Goal: Information Seeking & Learning: Learn about a topic

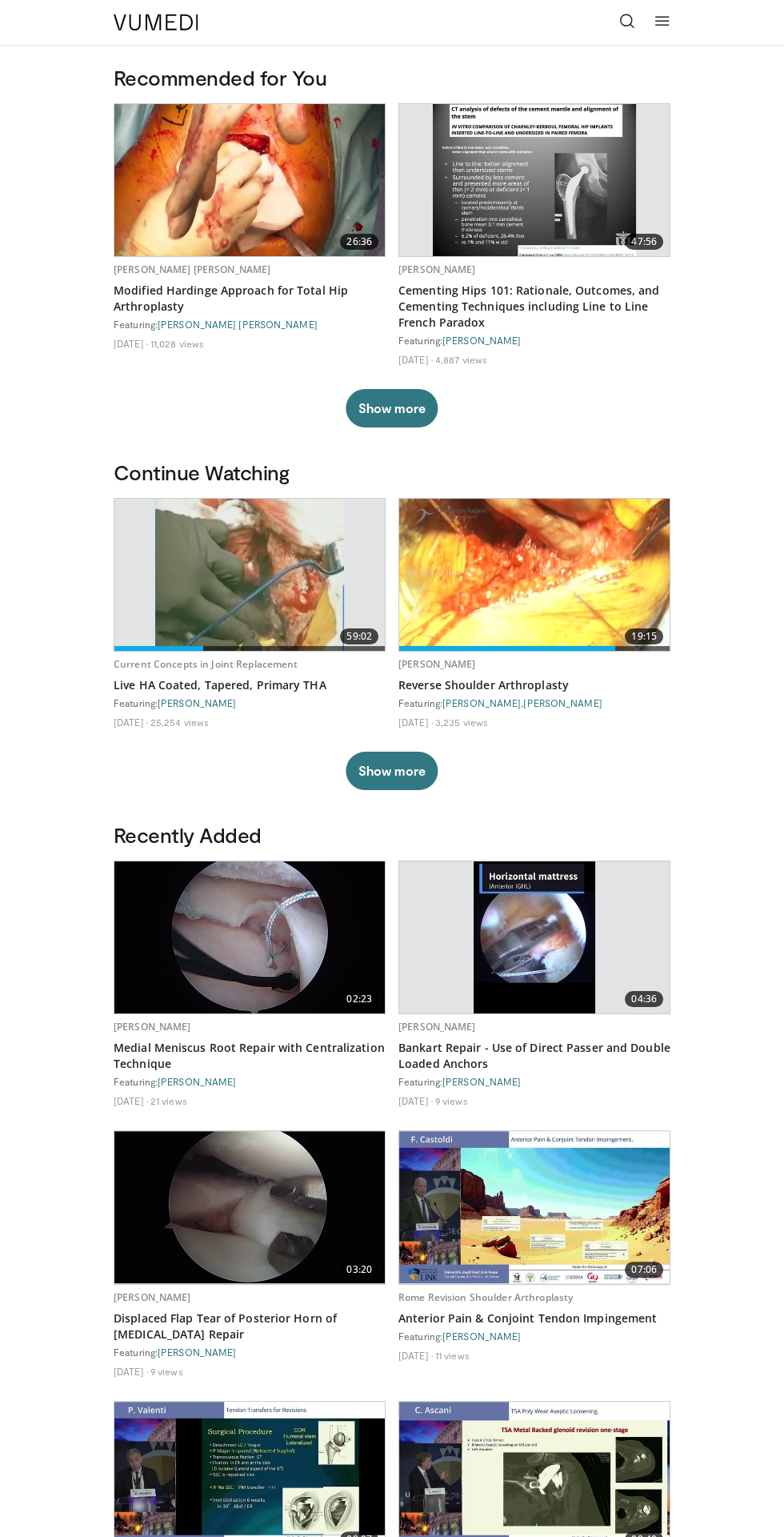
click at [289, 592] on img at bounding box center [250, 575] width 190 height 152
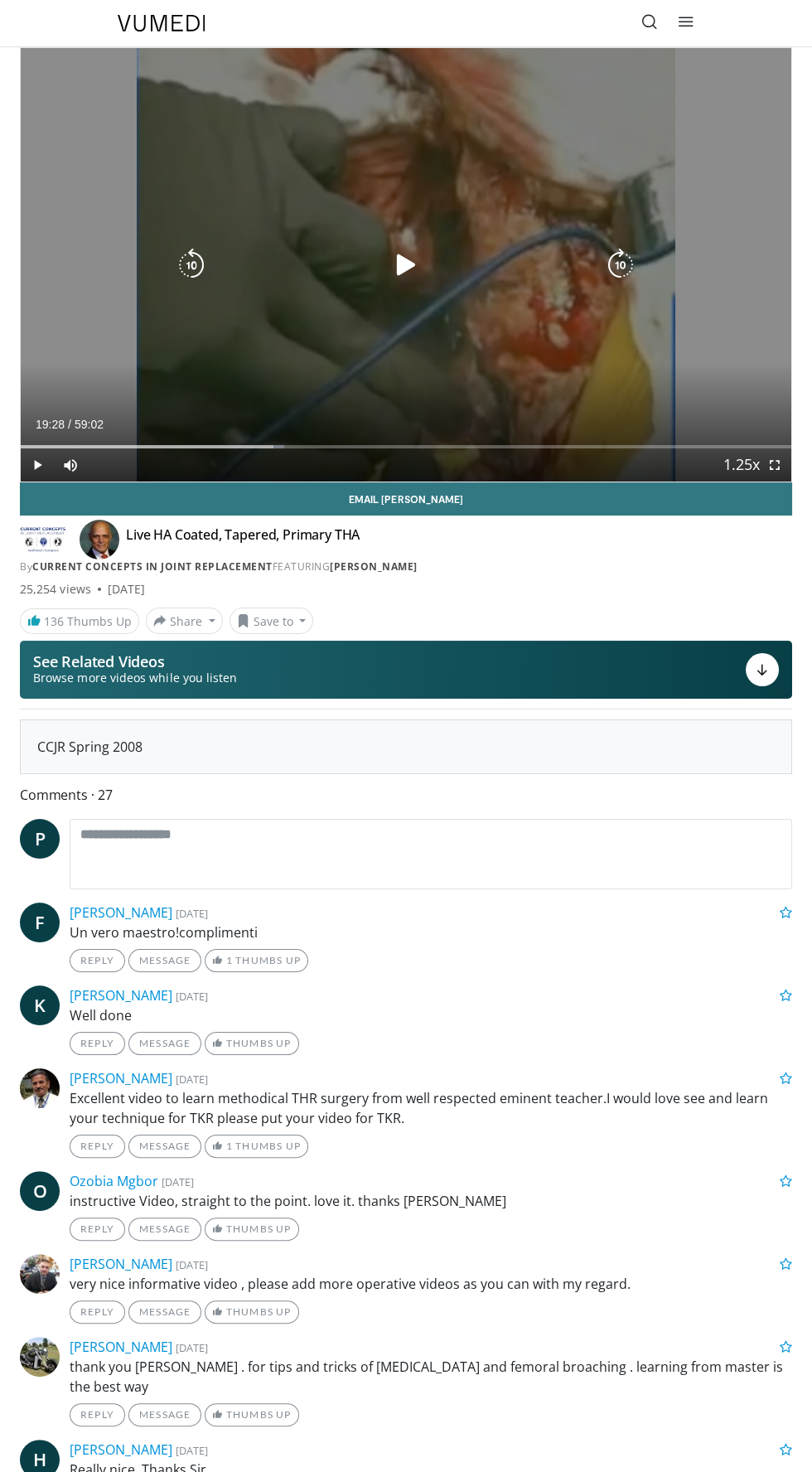
click at [372, 257] on div "Video Player" at bounding box center [406, 265] width 463 height 33
click at [392, 268] on icon "Video Player" at bounding box center [406, 265] width 33 height 33
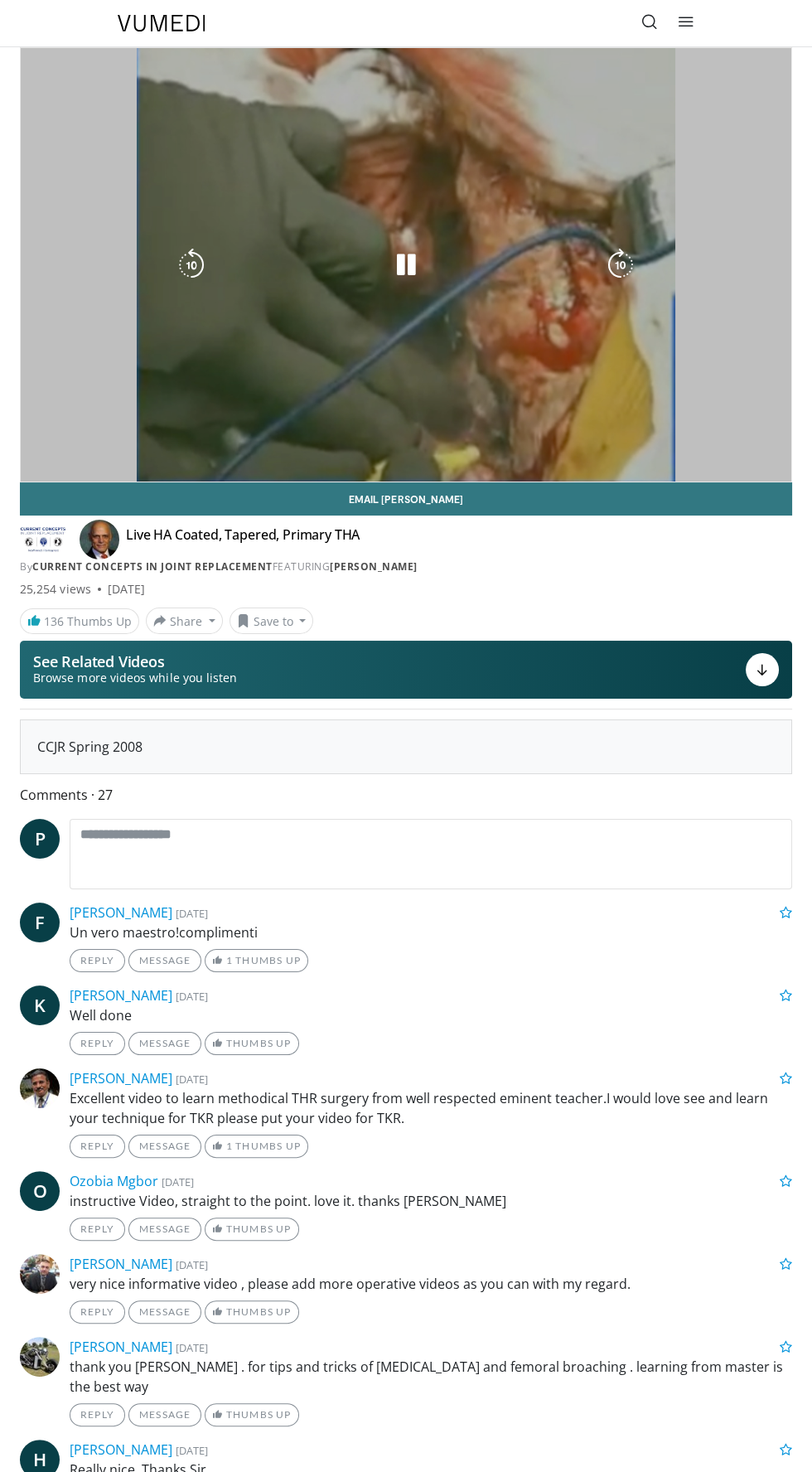
click at [545, 180] on div "10 seconds Tap to unmute" at bounding box center [406, 265] width 771 height 434
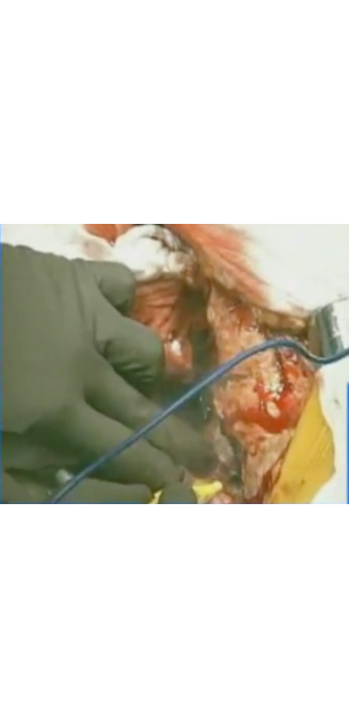
click at [220, 370] on div "Video Player" at bounding box center [174, 364] width 230 height 36
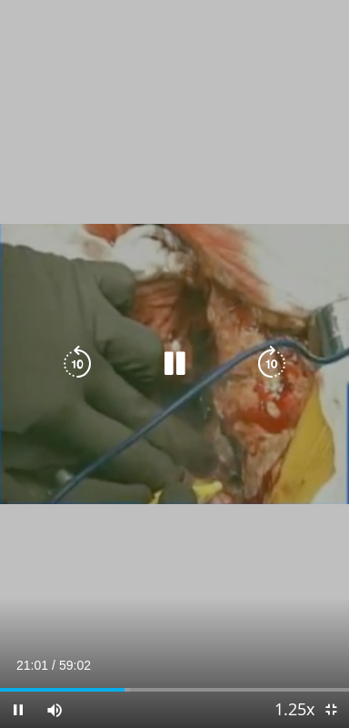
click at [274, 357] on icon "Video Player" at bounding box center [272, 364] width 36 height 36
click at [262, 360] on icon "Video Player" at bounding box center [272, 364] width 36 height 36
click at [260, 365] on icon "Video Player" at bounding box center [272, 364] width 36 height 36
click at [279, 365] on icon "Video Player" at bounding box center [272, 364] width 36 height 36
click at [274, 361] on icon "Video Player" at bounding box center [272, 364] width 36 height 36
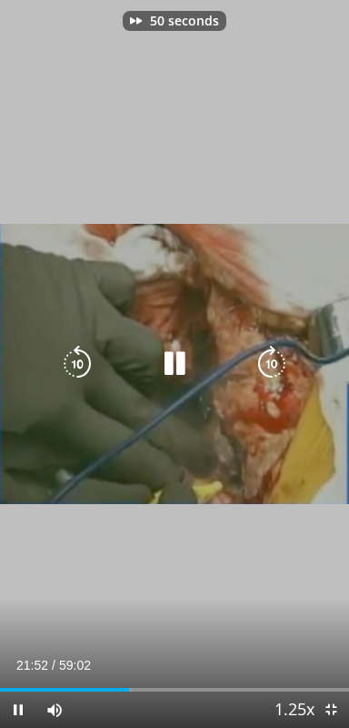
click at [277, 359] on icon "Video Player" at bounding box center [272, 364] width 36 height 36
click at [278, 365] on icon "Video Player" at bounding box center [272, 364] width 36 height 36
click at [278, 361] on icon "Video Player" at bounding box center [272, 364] width 36 height 36
click at [276, 364] on icon "Video Player" at bounding box center [272, 364] width 36 height 36
click at [278, 367] on icon "Video Player" at bounding box center [272, 364] width 36 height 36
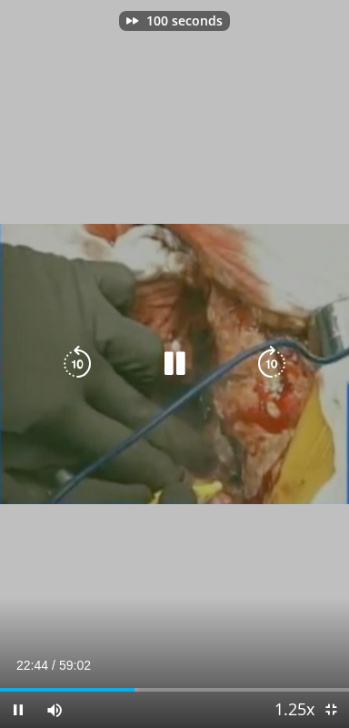
click at [277, 367] on icon "Video Player" at bounding box center [272, 364] width 36 height 36
click at [277, 360] on icon "Video Player" at bounding box center [272, 364] width 36 height 36
click at [281, 365] on icon "Video Player" at bounding box center [272, 364] width 36 height 36
click at [284, 357] on icon "Video Player" at bounding box center [272, 364] width 36 height 36
click at [277, 363] on icon "Video Player" at bounding box center [272, 364] width 36 height 36
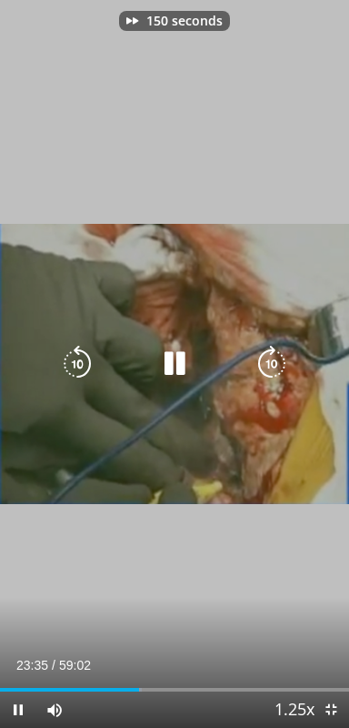
click at [285, 359] on icon "Video Player" at bounding box center [272, 364] width 36 height 36
click at [278, 367] on icon "Video Player" at bounding box center [272, 364] width 36 height 36
click at [281, 366] on icon "Video Player" at bounding box center [272, 364] width 36 height 36
click at [284, 365] on icon "Video Player" at bounding box center [272, 364] width 36 height 36
click at [287, 364] on icon "Video Player" at bounding box center [272, 364] width 36 height 36
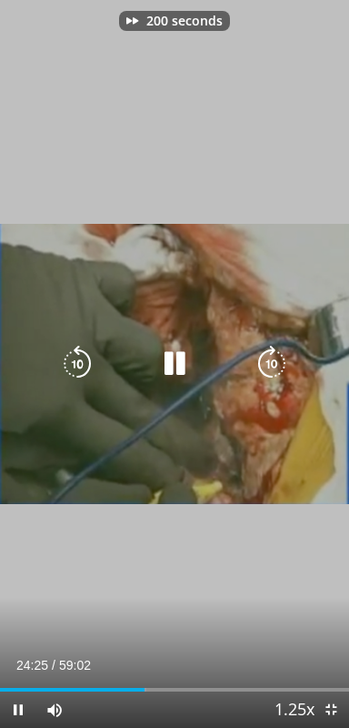
click at [276, 367] on icon "Video Player" at bounding box center [272, 364] width 36 height 36
click at [280, 368] on icon "Video Player" at bounding box center [272, 364] width 36 height 36
click at [273, 364] on icon "Video Player" at bounding box center [272, 364] width 36 height 36
click at [273, 362] on icon "Video Player" at bounding box center [272, 364] width 36 height 36
click at [272, 353] on icon "Video Player" at bounding box center [272, 364] width 36 height 36
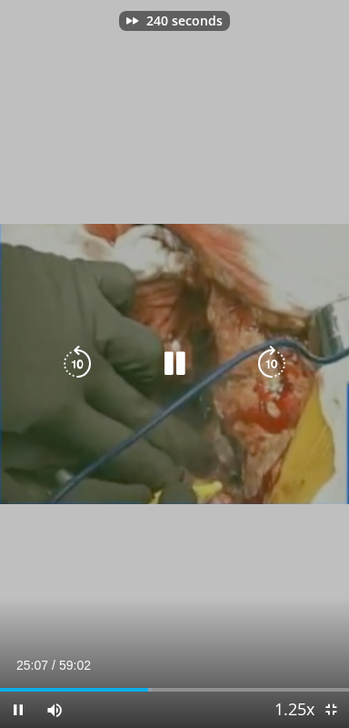
click at [274, 351] on icon "Video Player" at bounding box center [272, 364] width 36 height 36
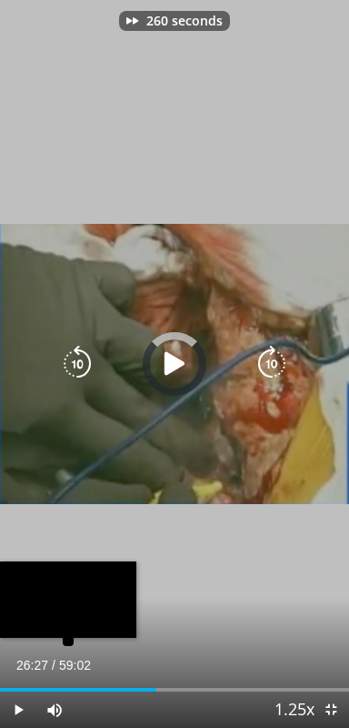
click at [156, 689] on div "Loaded : 44.64% 26:27" at bounding box center [174, 690] width 349 height 4
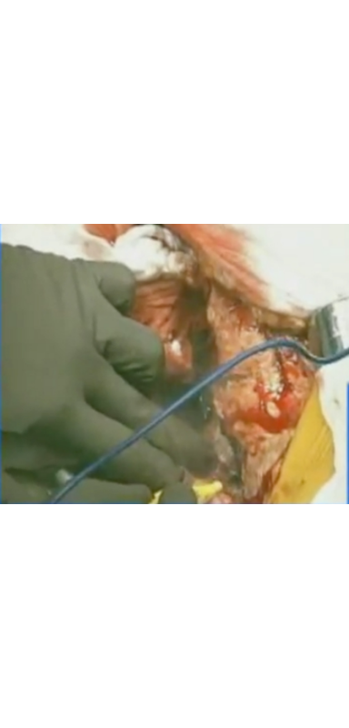
click at [249, 514] on div "260 seconds Tap to unmute" at bounding box center [174, 364] width 349 height 728
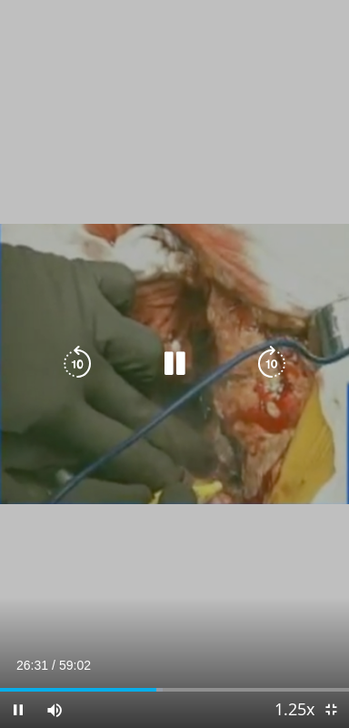
click at [265, 363] on icon "Video Player" at bounding box center [272, 364] width 36 height 36
click at [264, 364] on icon "Video Player" at bounding box center [272, 364] width 36 height 36
click at [265, 365] on icon "Video Player" at bounding box center [272, 364] width 36 height 36
click at [266, 368] on icon "Video Player" at bounding box center [272, 364] width 36 height 36
click at [268, 364] on icon "Video Player" at bounding box center [272, 364] width 36 height 36
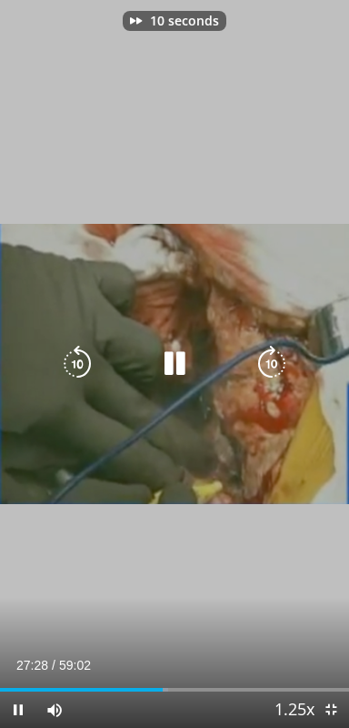
click at [268, 362] on icon "Video Player" at bounding box center [272, 364] width 36 height 36
click at [267, 365] on icon "Video Player" at bounding box center [272, 364] width 36 height 36
click at [264, 362] on icon "Video Player" at bounding box center [272, 364] width 36 height 36
click at [277, 366] on icon "Video Player" at bounding box center [272, 364] width 36 height 36
click at [284, 361] on icon "Video Player" at bounding box center [272, 364] width 36 height 36
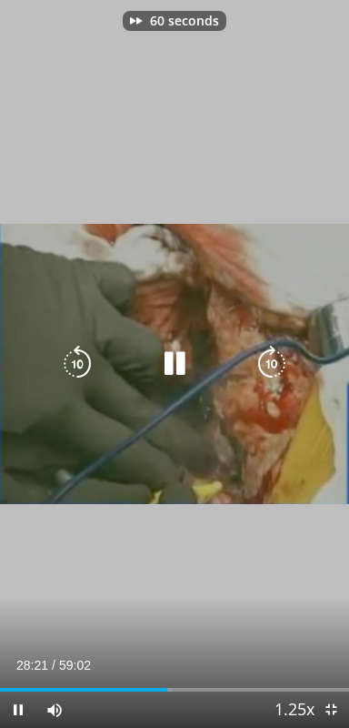
click at [271, 370] on icon "Video Player" at bounding box center [272, 364] width 36 height 36
click at [267, 367] on icon "Video Player" at bounding box center [272, 364] width 36 height 36
click at [277, 361] on icon "Video Player" at bounding box center [272, 364] width 36 height 36
click at [277, 363] on icon "Video Player" at bounding box center [272, 364] width 36 height 36
click at [279, 362] on icon "Video Player" at bounding box center [272, 364] width 36 height 36
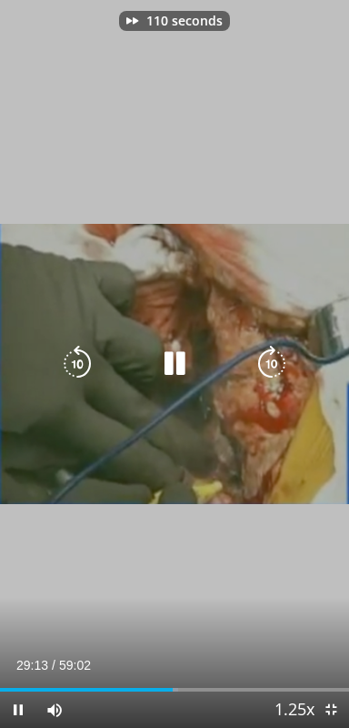
click at [285, 358] on icon "Video Player" at bounding box center [272, 364] width 36 height 36
click at [268, 365] on icon "Video Player" at bounding box center [272, 364] width 36 height 36
click at [277, 364] on icon "Video Player" at bounding box center [272, 364] width 36 height 36
click at [273, 369] on icon "Video Player" at bounding box center [272, 364] width 36 height 36
click at [285, 367] on icon "Video Player" at bounding box center [272, 364] width 36 height 36
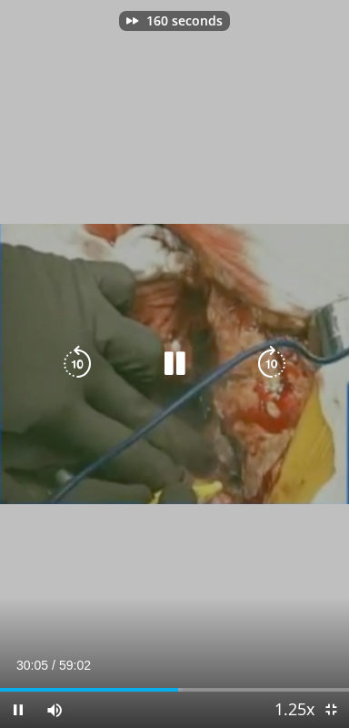
click at [278, 362] on icon "Video Player" at bounding box center [272, 364] width 36 height 36
click at [279, 367] on icon "Video Player" at bounding box center [272, 364] width 36 height 36
click at [278, 355] on icon "Video Player" at bounding box center [272, 364] width 36 height 36
click at [267, 357] on icon "Video Player" at bounding box center [272, 364] width 36 height 36
click at [275, 357] on icon "Video Player" at bounding box center [272, 364] width 36 height 36
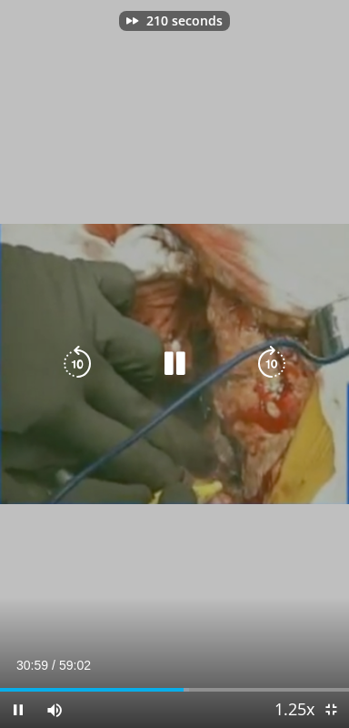
click at [284, 355] on icon "Video Player" at bounding box center [272, 364] width 36 height 36
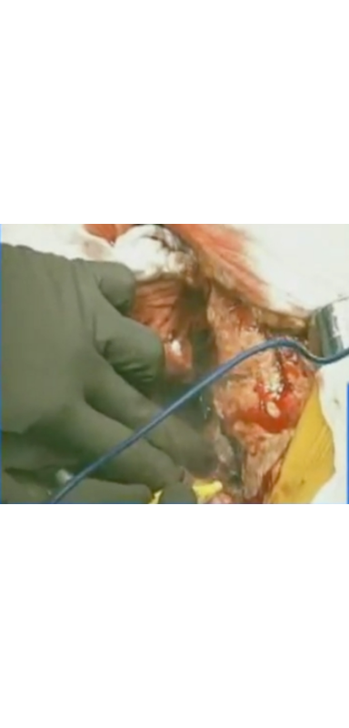
click at [226, 424] on div "220 seconds Tap to unmute" at bounding box center [174, 364] width 349 height 728
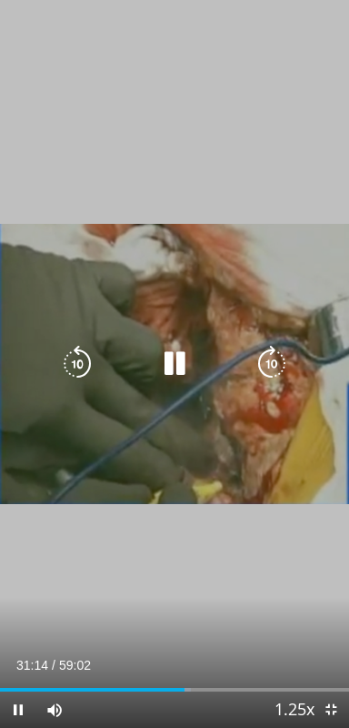
click at [275, 352] on icon "Video Player" at bounding box center [272, 364] width 36 height 36
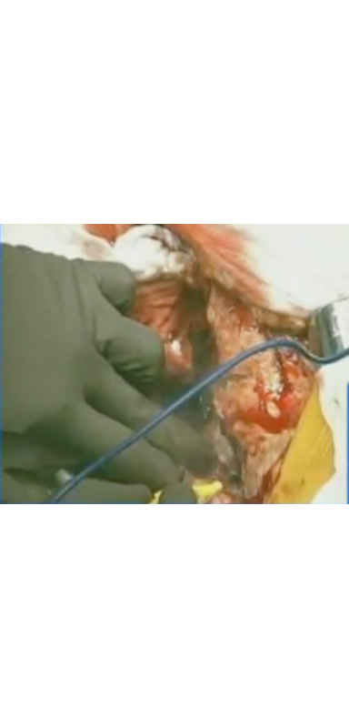
click at [275, 353] on icon "Video Player" at bounding box center [272, 364] width 36 height 36
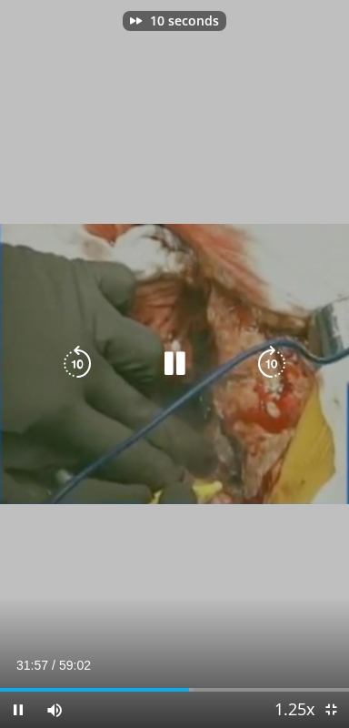
click at [270, 353] on icon "Video Player" at bounding box center [272, 364] width 36 height 36
click at [267, 369] on icon "Video Player" at bounding box center [272, 364] width 36 height 36
click at [262, 363] on div "30 seconds Tap to unmute" at bounding box center [174, 364] width 349 height 728
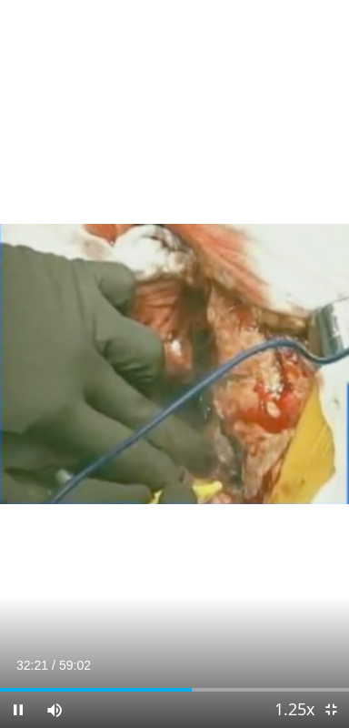
click at [273, 354] on icon "Video Player" at bounding box center [272, 364] width 36 height 36
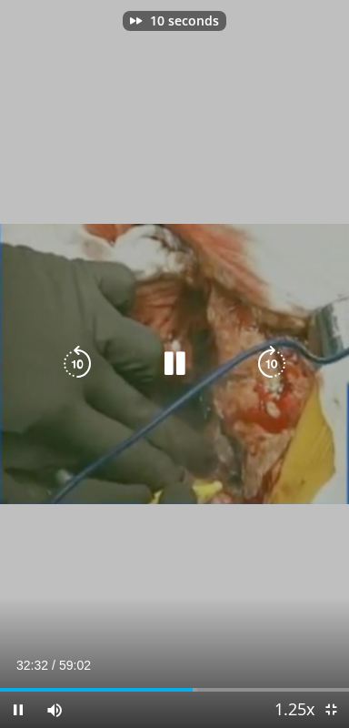
click at [260, 362] on icon "Video Player" at bounding box center [272, 364] width 36 height 36
click at [265, 365] on icon "Video Player" at bounding box center [272, 364] width 36 height 36
click at [259, 370] on icon "Video Player" at bounding box center [272, 364] width 36 height 36
click at [262, 361] on icon "Video Player" at bounding box center [272, 364] width 36 height 36
click at [277, 357] on icon "Video Player" at bounding box center [272, 364] width 36 height 36
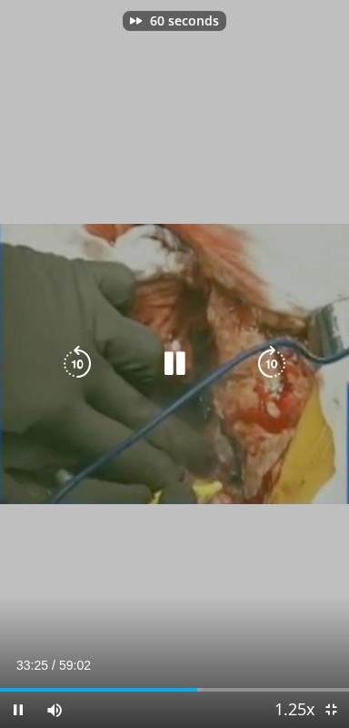
click at [282, 356] on icon "Video Player" at bounding box center [272, 364] width 36 height 36
click at [289, 357] on icon "Video Player" at bounding box center [272, 364] width 36 height 36
click at [277, 363] on icon "Video Player" at bounding box center [272, 364] width 36 height 36
click at [279, 360] on icon "Video Player" at bounding box center [272, 364] width 36 height 36
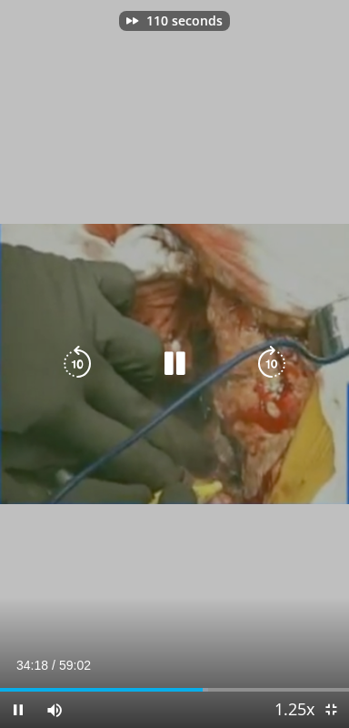
click at [278, 358] on icon "Video Player" at bounding box center [272, 364] width 36 height 36
click at [267, 363] on icon "Video Player" at bounding box center [272, 364] width 36 height 36
click at [277, 367] on icon "Video Player" at bounding box center [272, 364] width 36 height 36
click at [286, 365] on icon "Video Player" at bounding box center [272, 364] width 36 height 36
click at [267, 367] on icon "Video Player" at bounding box center [272, 364] width 36 height 36
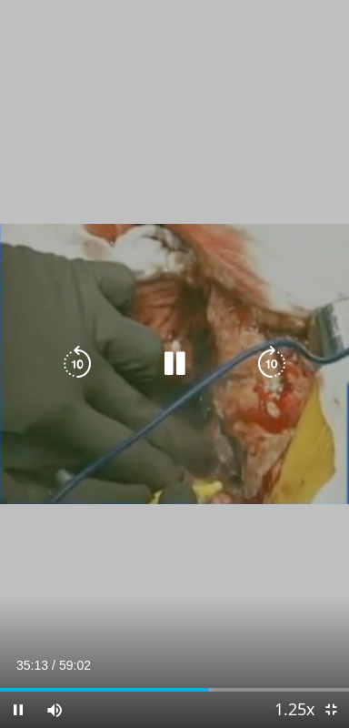
click at [283, 358] on icon "Video Player" at bounding box center [272, 364] width 36 height 36
click at [263, 363] on icon "Video Player" at bounding box center [272, 364] width 36 height 36
click at [271, 356] on icon "Video Player" at bounding box center [272, 364] width 36 height 36
click at [278, 357] on icon "Video Player" at bounding box center [272, 364] width 36 height 36
click at [263, 364] on icon "Video Player" at bounding box center [272, 364] width 36 height 36
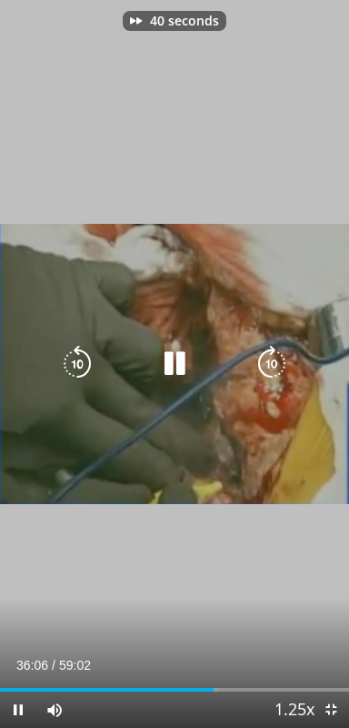
click at [278, 356] on icon "Video Player" at bounding box center [272, 364] width 36 height 36
click at [270, 361] on icon "Video Player" at bounding box center [272, 364] width 36 height 36
click at [283, 362] on icon "Video Player" at bounding box center [272, 364] width 36 height 36
click at [273, 362] on icon "Video Player" at bounding box center [272, 364] width 36 height 36
click at [274, 367] on icon "Video Player" at bounding box center [272, 364] width 36 height 36
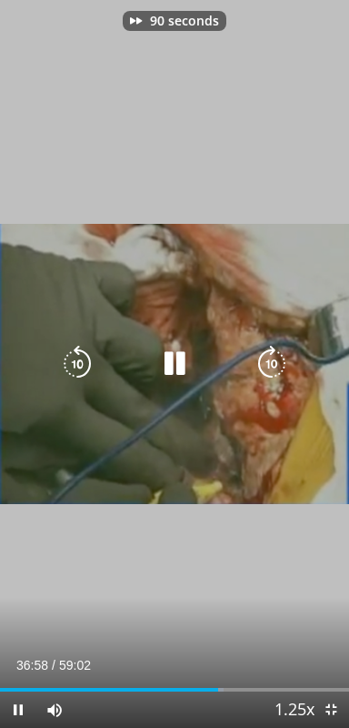
click at [278, 355] on icon "Video Player" at bounding box center [272, 364] width 36 height 36
click at [273, 364] on icon "Video Player" at bounding box center [272, 364] width 36 height 36
click at [280, 357] on icon "Video Player" at bounding box center [272, 364] width 36 height 36
click at [272, 363] on icon "Video Player" at bounding box center [272, 364] width 36 height 36
click at [283, 357] on icon "Video Player" at bounding box center [272, 364] width 36 height 36
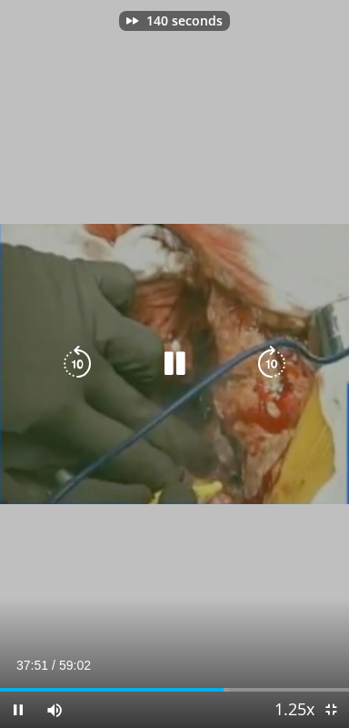
click at [277, 361] on icon "Video Player" at bounding box center [272, 364] width 36 height 36
click at [265, 369] on icon "Video Player" at bounding box center [272, 364] width 36 height 36
click at [284, 357] on icon "Video Player" at bounding box center [272, 364] width 36 height 36
click at [273, 359] on icon "Video Player" at bounding box center [272, 364] width 36 height 36
click at [270, 357] on icon "Video Player" at bounding box center [272, 364] width 36 height 36
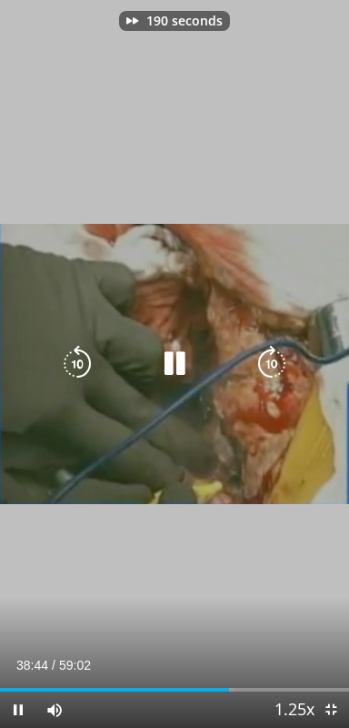
click at [276, 354] on icon "Video Player" at bounding box center [272, 364] width 36 height 36
click at [280, 361] on icon "Video Player" at bounding box center [272, 364] width 36 height 36
click at [257, 377] on icon "Video Player" at bounding box center [272, 364] width 36 height 36
click at [257, 364] on icon "Video Player" at bounding box center [272, 364] width 36 height 36
click at [265, 365] on icon "Video Player" at bounding box center [272, 364] width 36 height 36
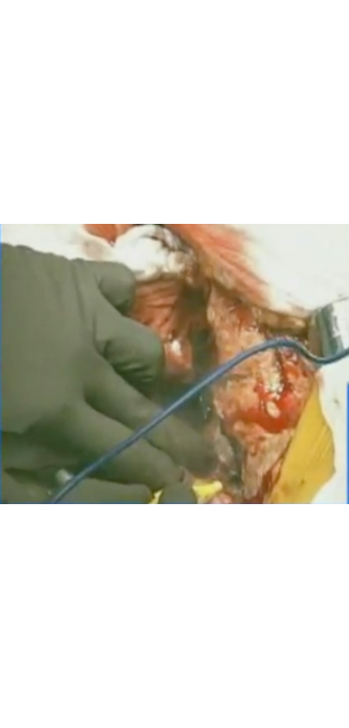
click at [237, 524] on div "240 seconds Tap to unmute" at bounding box center [174, 364] width 349 height 728
click at [256, 542] on div "240 seconds Tap to unmute" at bounding box center [174, 364] width 349 height 728
click at [270, 525] on div "240 seconds Tap to unmute" at bounding box center [174, 364] width 349 height 728
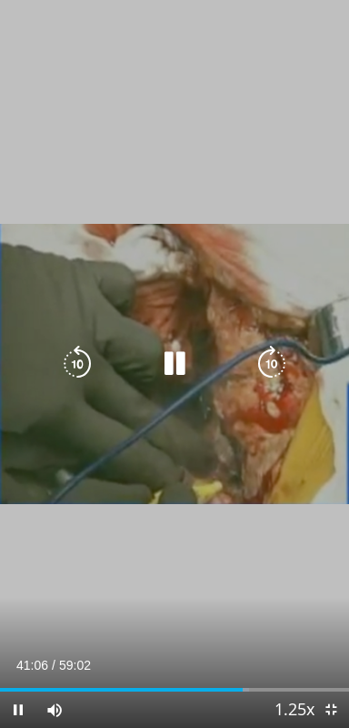
click at [273, 522] on div "240 seconds Tap to unmute" at bounding box center [174, 364] width 349 height 728
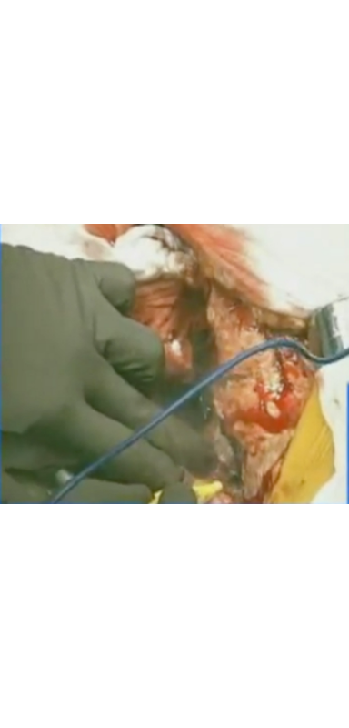
click at [273, 520] on div "240 seconds Tap to unmute" at bounding box center [174, 364] width 349 height 728
click at [272, 527] on div "240 seconds Tap to unmute" at bounding box center [174, 364] width 349 height 728
click at [225, 500] on div "240 seconds Tap to unmute" at bounding box center [174, 364] width 349 height 728
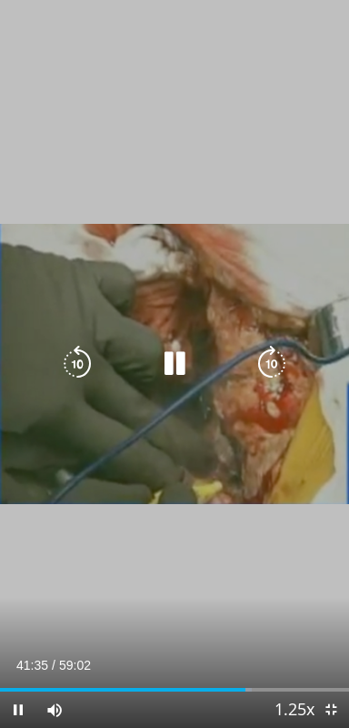
click at [273, 374] on icon "Video Player" at bounding box center [272, 364] width 36 height 36
click at [277, 364] on icon "Video Player" at bounding box center [272, 364] width 36 height 36
click at [286, 373] on icon "Video Player" at bounding box center [272, 364] width 36 height 36
click at [286, 366] on icon "Video Player" at bounding box center [272, 364] width 36 height 36
click at [287, 369] on icon "Video Player" at bounding box center [272, 364] width 36 height 36
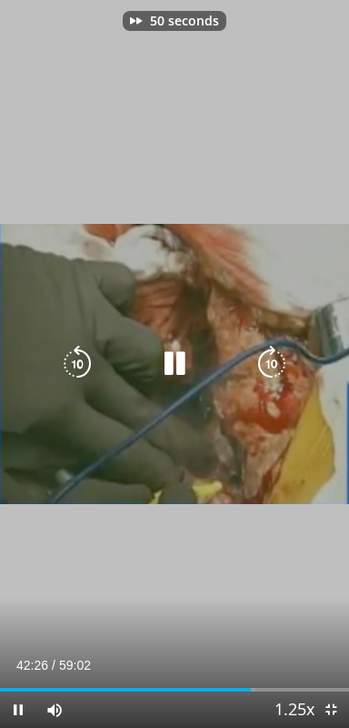
click at [280, 367] on icon "Video Player" at bounding box center [272, 364] width 36 height 36
click at [286, 368] on icon "Video Player" at bounding box center [272, 364] width 36 height 36
click at [283, 367] on icon "Video Player" at bounding box center [272, 364] width 36 height 36
click at [287, 367] on icon "Video Player" at bounding box center [272, 364] width 36 height 36
click at [283, 362] on icon "Video Player" at bounding box center [272, 364] width 36 height 36
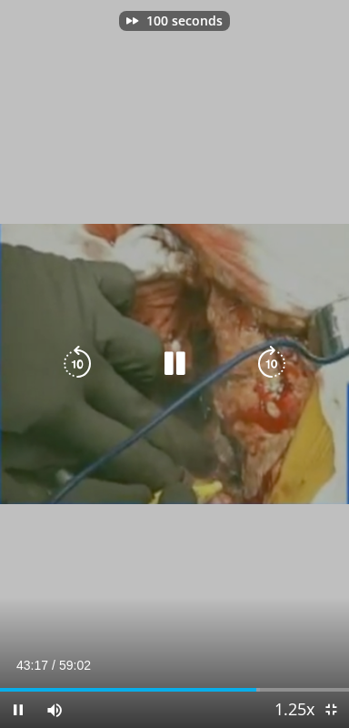
click at [277, 363] on icon "Video Player" at bounding box center [272, 364] width 36 height 36
click at [273, 356] on icon "Video Player" at bounding box center [272, 364] width 36 height 36
click at [277, 356] on icon "Video Player" at bounding box center [272, 364] width 36 height 36
click at [283, 355] on icon "Video Player" at bounding box center [272, 364] width 36 height 36
click at [277, 360] on icon "Video Player" at bounding box center [272, 364] width 36 height 36
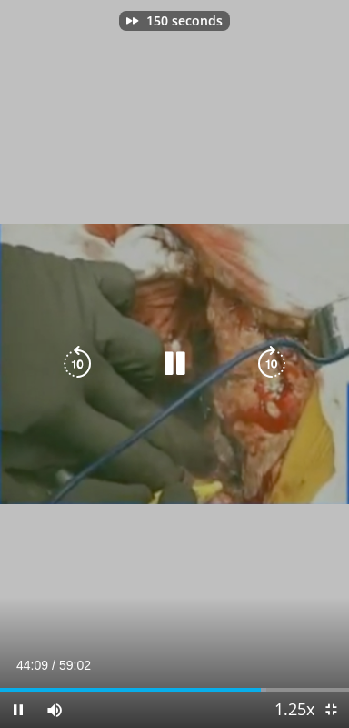
click at [279, 361] on icon "Video Player" at bounding box center [272, 364] width 36 height 36
click at [282, 371] on icon "Video Player" at bounding box center [272, 364] width 36 height 36
click at [280, 361] on icon "Video Player" at bounding box center [272, 364] width 36 height 36
click at [283, 361] on icon "Video Player" at bounding box center [272, 364] width 36 height 36
click at [271, 357] on icon "Video Player" at bounding box center [272, 364] width 36 height 36
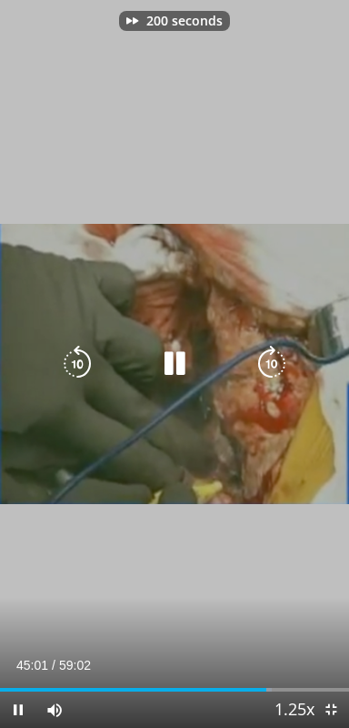
click at [269, 365] on icon "Video Player" at bounding box center [272, 364] width 36 height 36
click at [269, 366] on icon "Video Player" at bounding box center [272, 364] width 36 height 36
click at [281, 363] on icon "Video Player" at bounding box center [272, 364] width 36 height 36
click at [277, 368] on icon "Video Player" at bounding box center [272, 364] width 36 height 36
click at [277, 361] on icon "Video Player" at bounding box center [272, 364] width 36 height 36
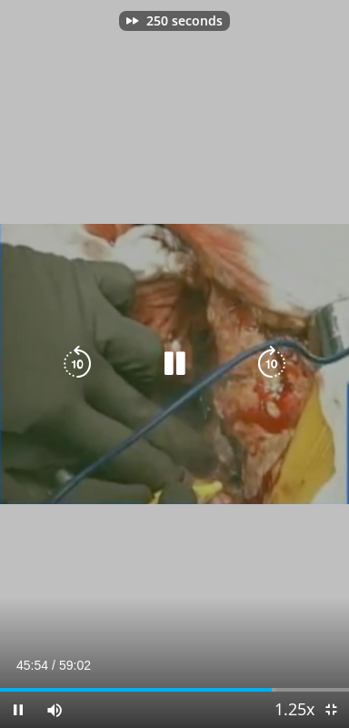
click at [280, 361] on icon "Video Player" at bounding box center [272, 364] width 36 height 36
click at [275, 362] on icon "Video Player" at bounding box center [272, 364] width 36 height 36
click at [273, 367] on icon "Video Player" at bounding box center [272, 364] width 36 height 36
click at [278, 360] on icon "Video Player" at bounding box center [272, 364] width 36 height 36
click at [276, 362] on icon "Video Player" at bounding box center [272, 364] width 36 height 36
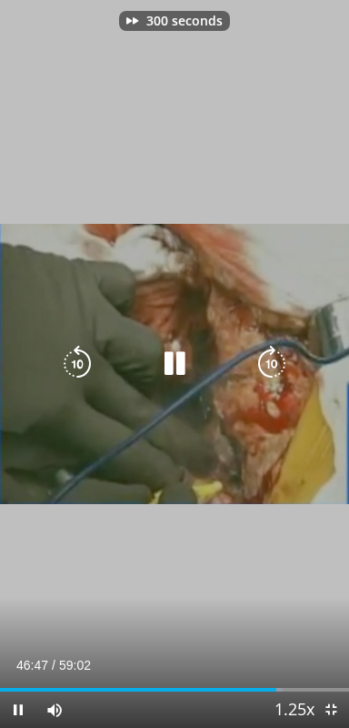
click at [278, 361] on icon "Video Player" at bounding box center [272, 364] width 36 height 36
click at [266, 357] on icon "Video Player" at bounding box center [272, 364] width 36 height 36
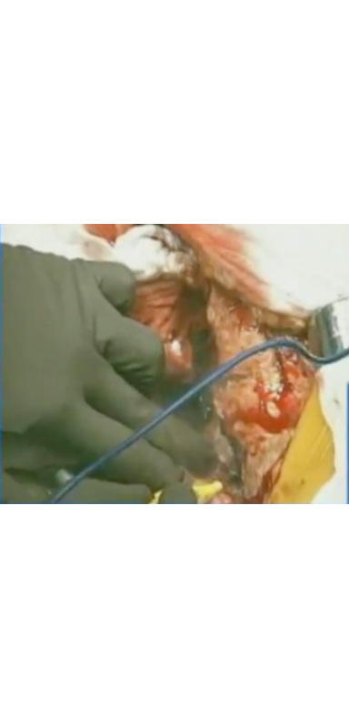
click at [320, 330] on div "10 seconds Tap to unmute" at bounding box center [174, 364] width 349 height 728
click at [303, 337] on div "10 seconds Tap to unmute" at bounding box center [174, 364] width 349 height 728
click at [320, 333] on div "10 seconds Tap to unmute" at bounding box center [174, 364] width 349 height 728
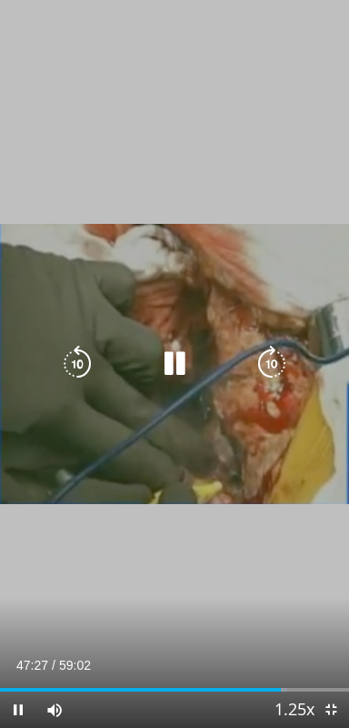
click at [279, 361] on icon "Video Player" at bounding box center [272, 364] width 36 height 36
click at [285, 357] on icon "Video Player" at bounding box center [272, 364] width 36 height 36
click at [279, 361] on icon "Video Player" at bounding box center [272, 364] width 36 height 36
click at [271, 361] on icon "Video Player" at bounding box center [272, 364] width 36 height 36
click at [270, 366] on icon "Video Player" at bounding box center [272, 364] width 36 height 36
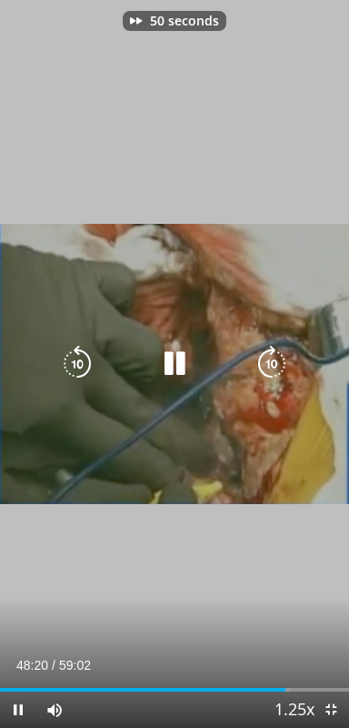
click at [280, 362] on icon "Video Player" at bounding box center [272, 364] width 36 height 36
click at [275, 364] on icon "Video Player" at bounding box center [272, 364] width 36 height 36
click at [275, 360] on icon "Video Player" at bounding box center [272, 364] width 36 height 36
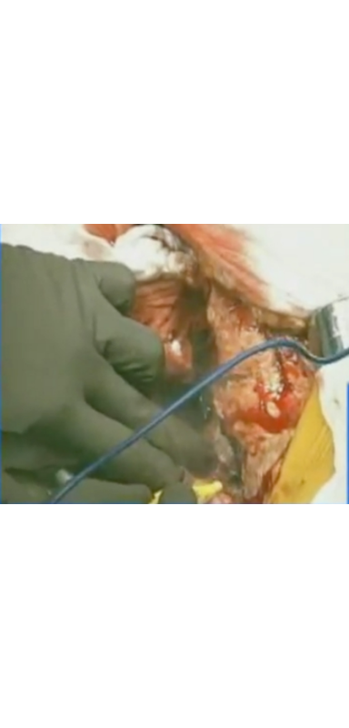
click at [283, 309] on div "80 seconds Tap to unmute" at bounding box center [174, 364] width 349 height 728
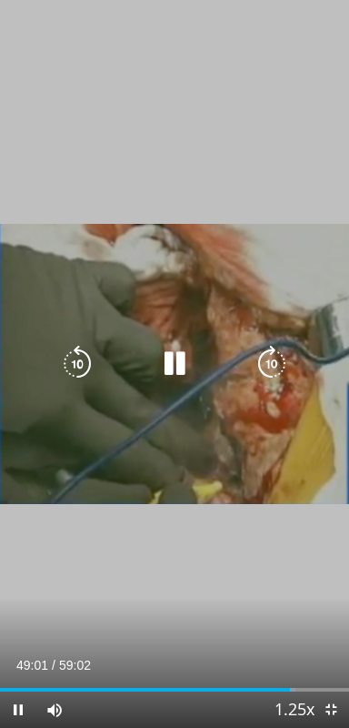
click at [268, 348] on icon "Video Player" at bounding box center [272, 364] width 36 height 36
click at [258, 362] on icon "Video Player" at bounding box center [272, 364] width 36 height 36
click at [264, 362] on icon "Video Player" at bounding box center [272, 364] width 36 height 36
click at [266, 358] on icon "Video Player" at bounding box center [272, 364] width 36 height 36
click at [264, 362] on icon "Video Player" at bounding box center [272, 364] width 36 height 36
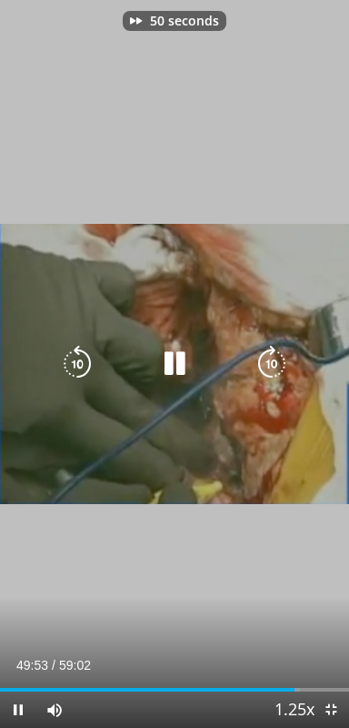
click at [274, 375] on icon "Video Player" at bounding box center [272, 364] width 36 height 36
click at [279, 533] on div "60 seconds Tap to unmute" at bounding box center [174, 364] width 349 height 728
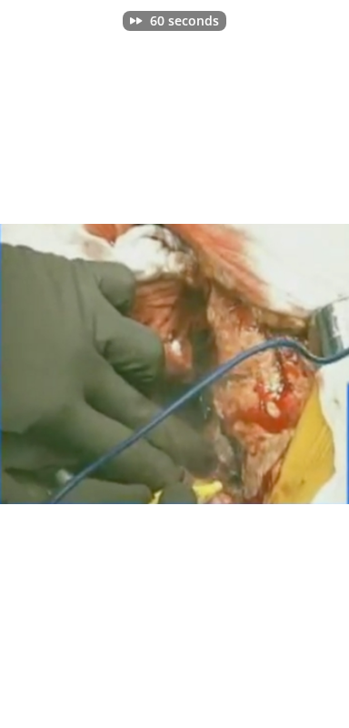
click at [297, 634] on div "60 seconds Tap to unmute" at bounding box center [174, 364] width 349 height 728
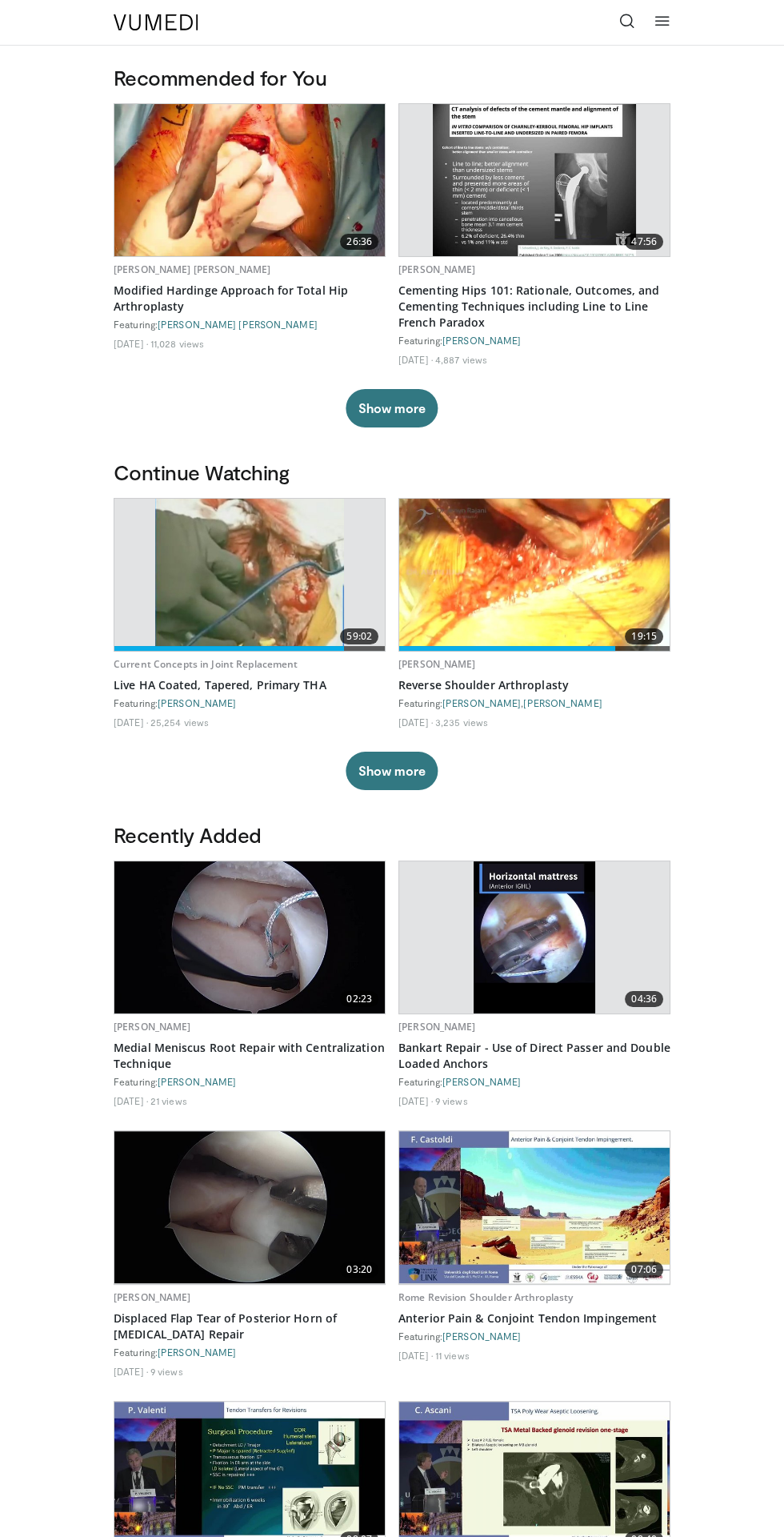
click at [620, 25] on icon at bounding box center [627, 21] width 16 height 16
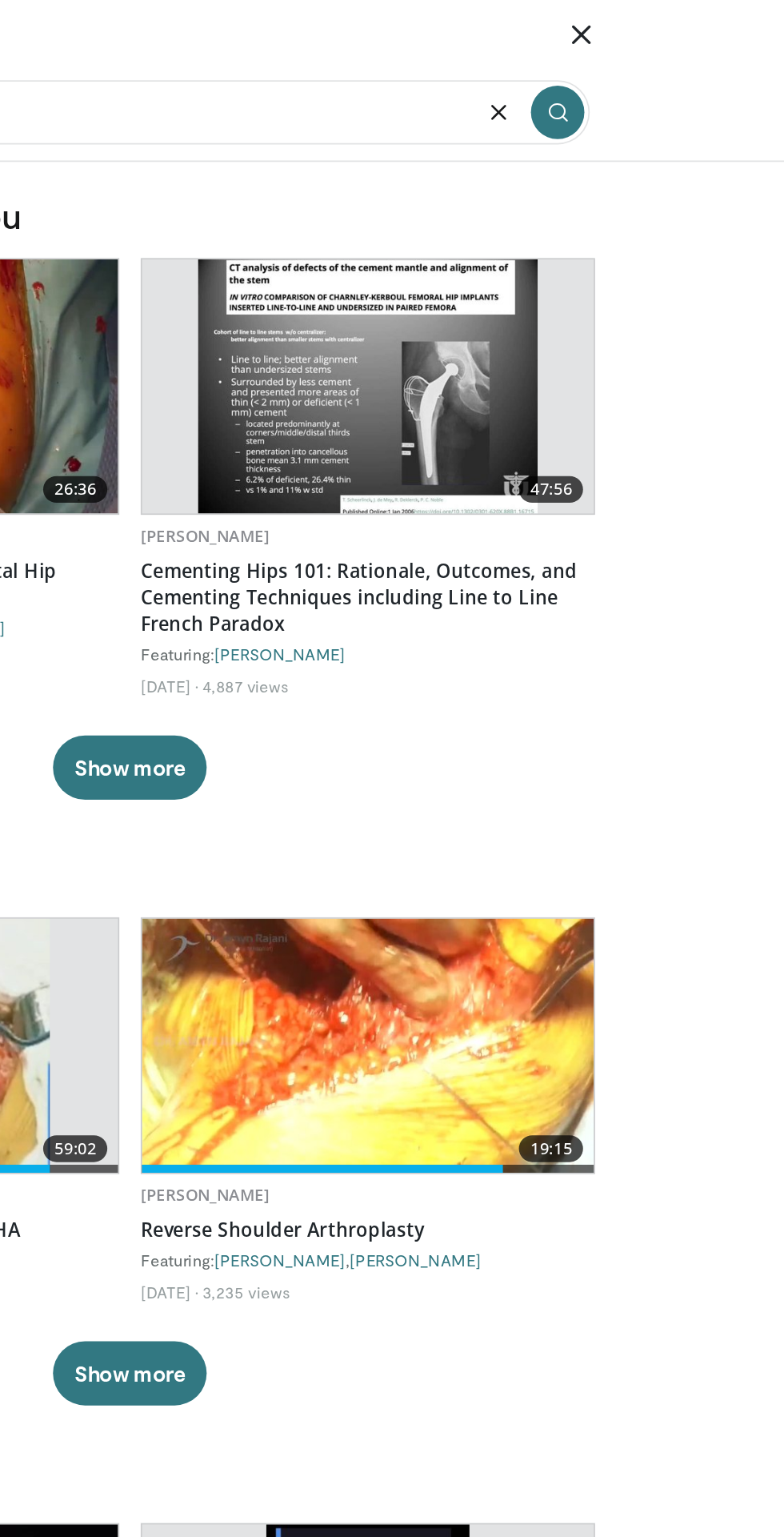
type input "**********"
click at [658, 73] on button "submit" at bounding box center [648, 67] width 32 height 32
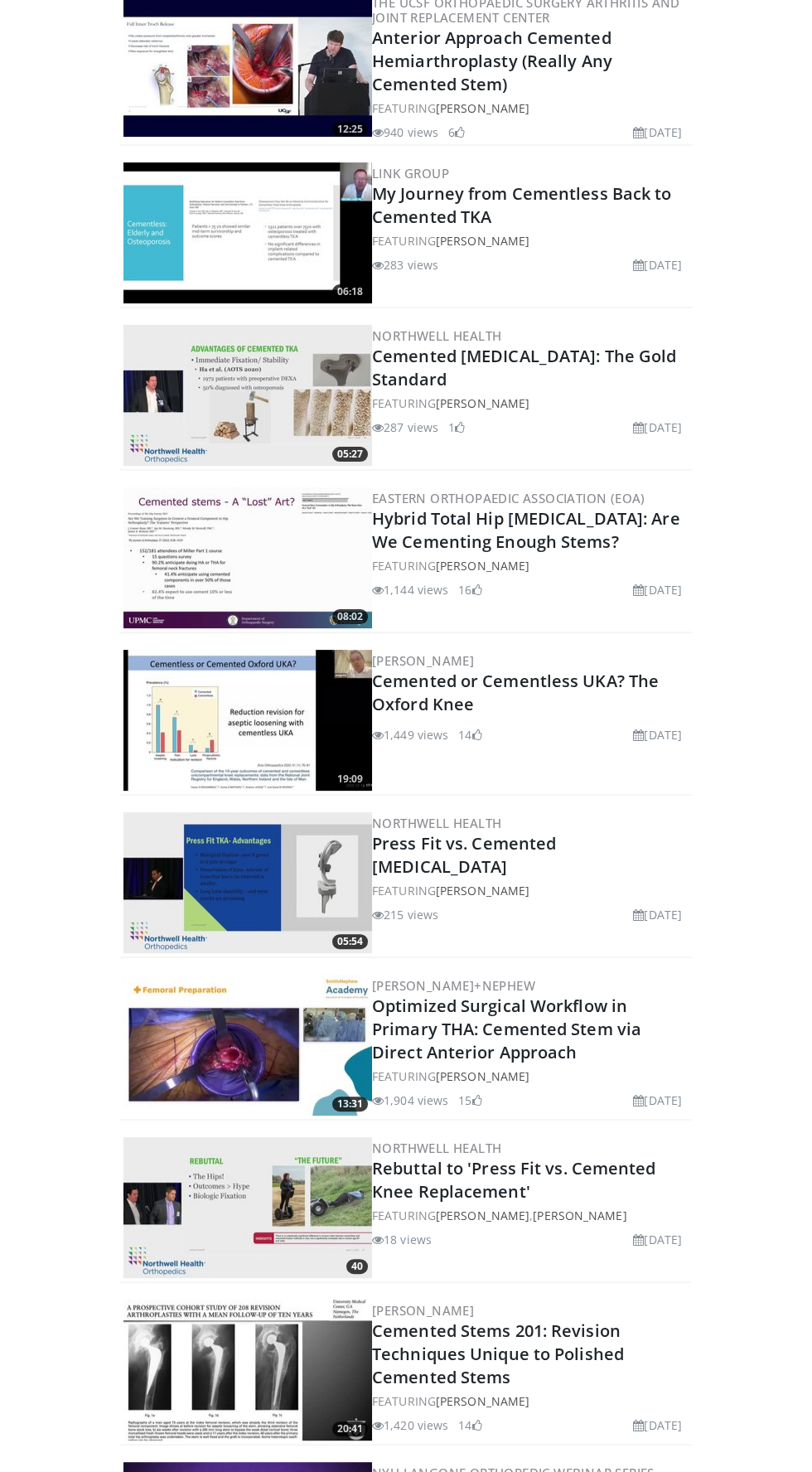
scroll to position [436, 0]
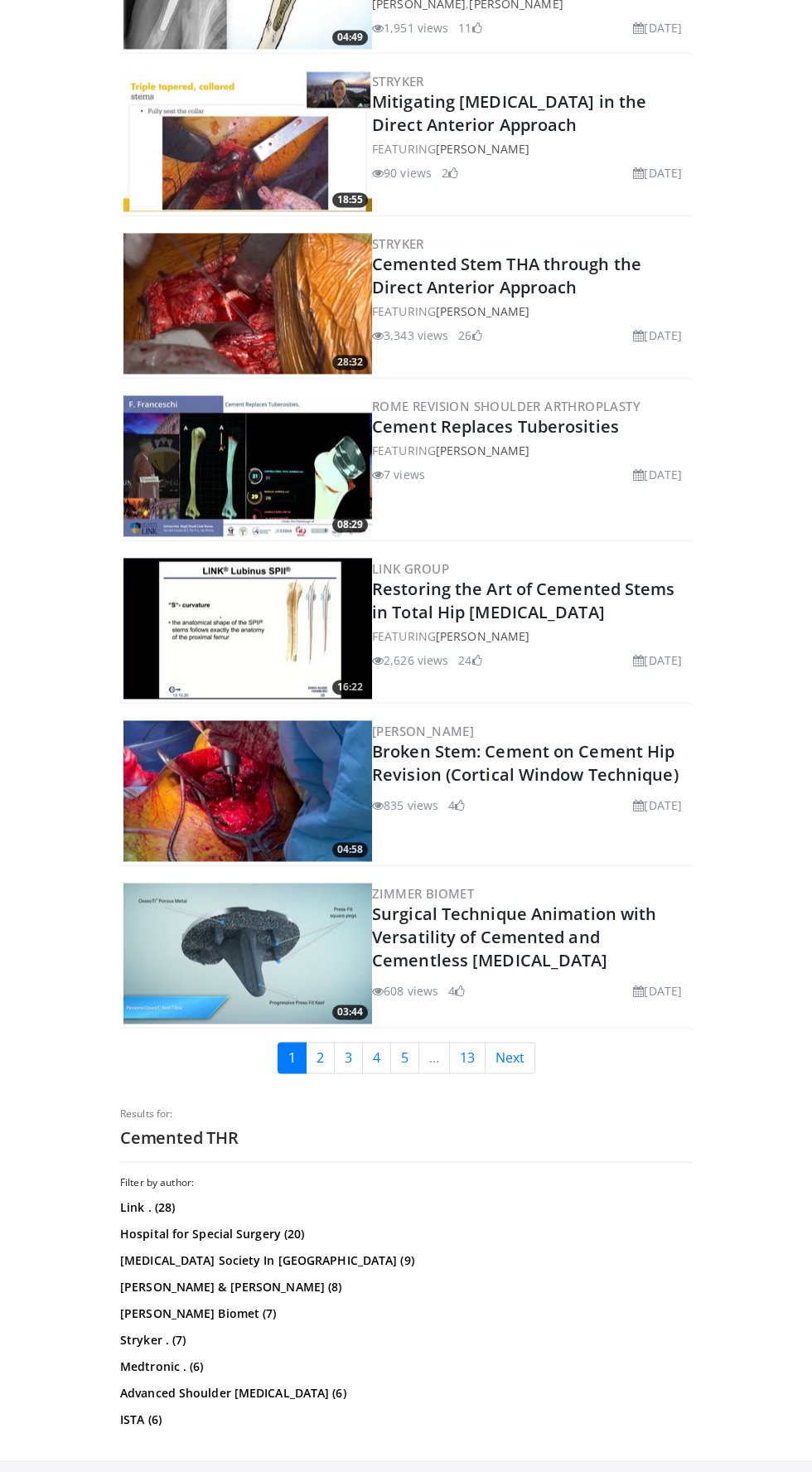
scroll to position [3468, 0]
click at [320, 1059] on link "2" at bounding box center [321, 1058] width 29 height 32
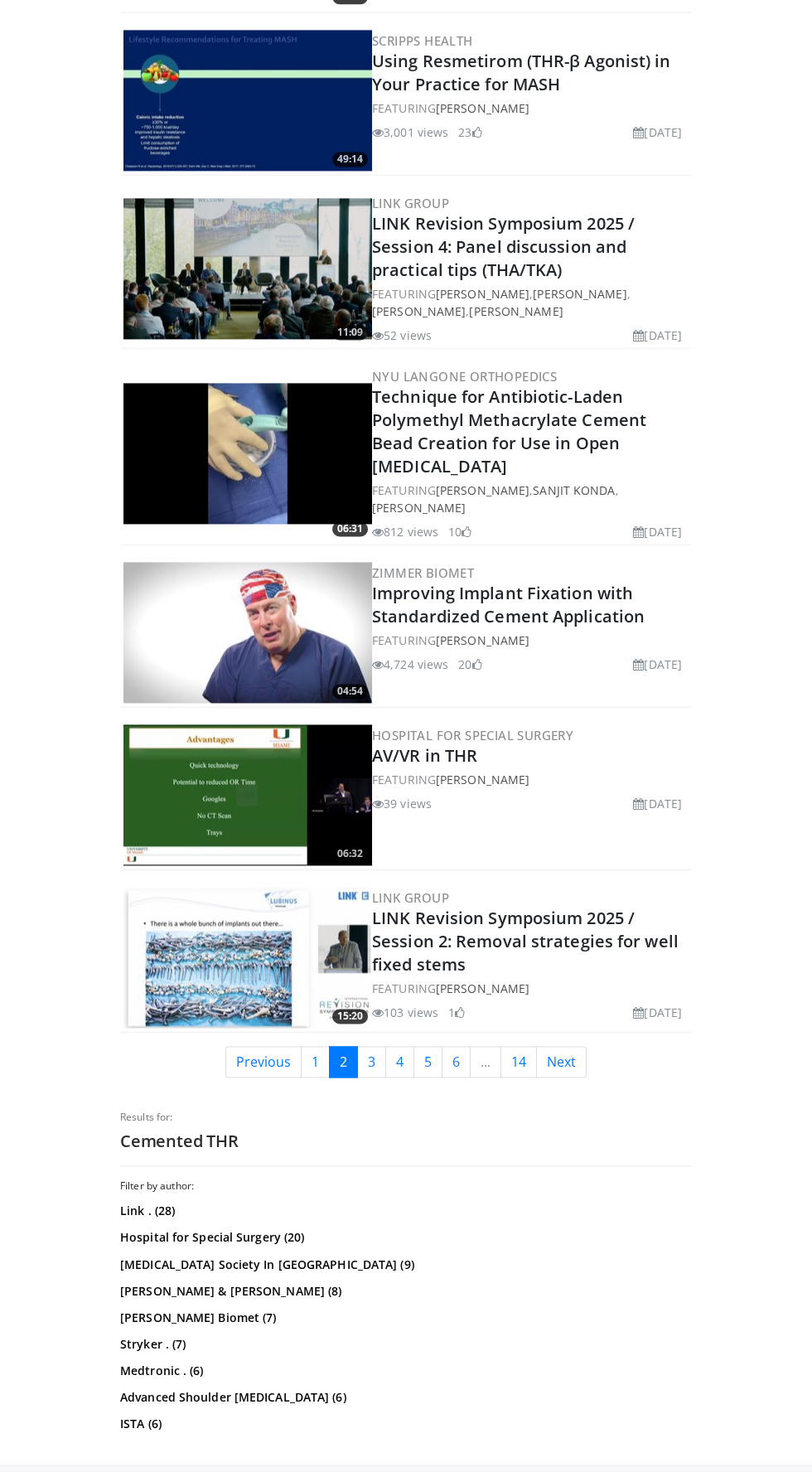
scroll to position [3333, 0]
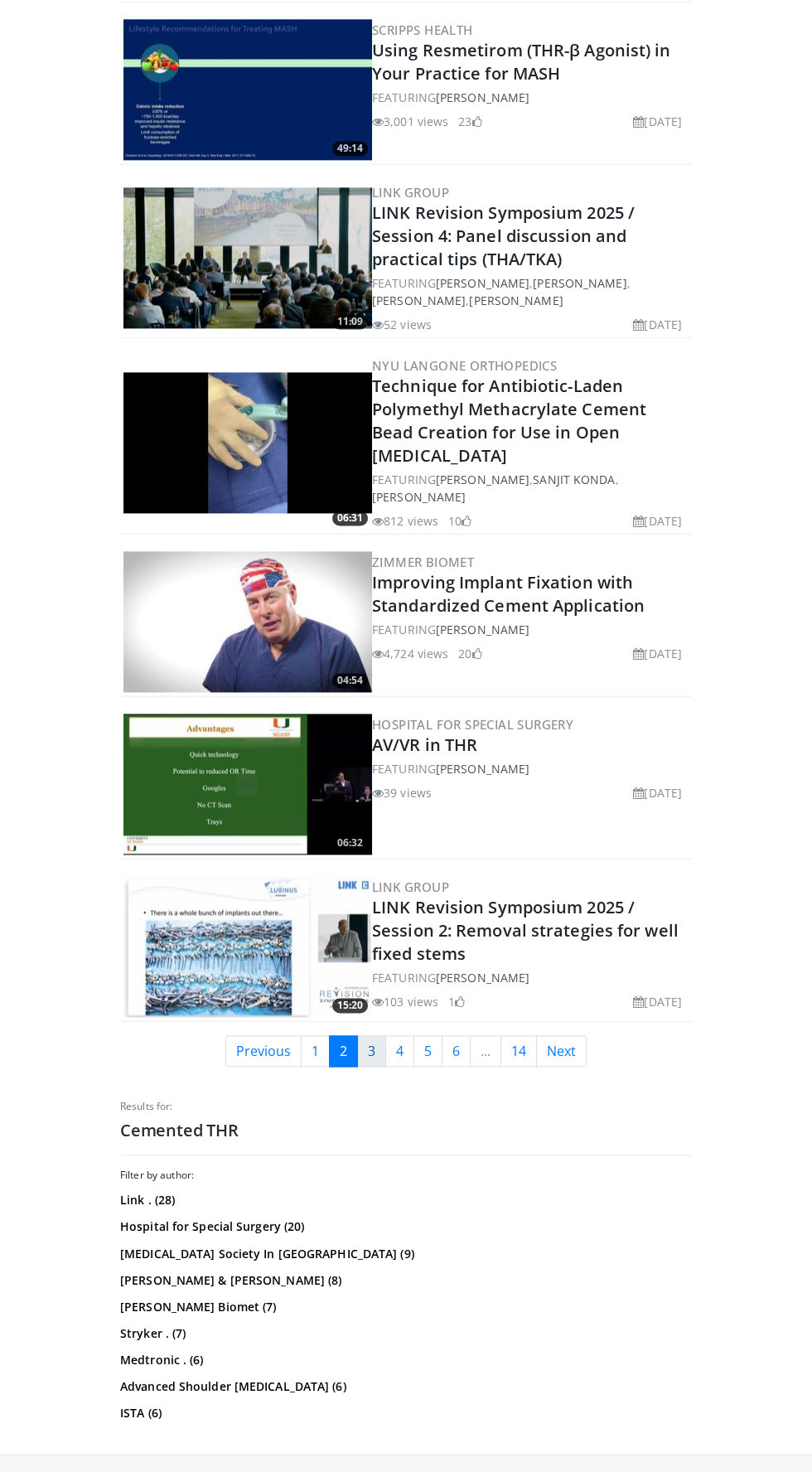
click at [373, 1035] on link "3" at bounding box center [372, 1051] width 29 height 32
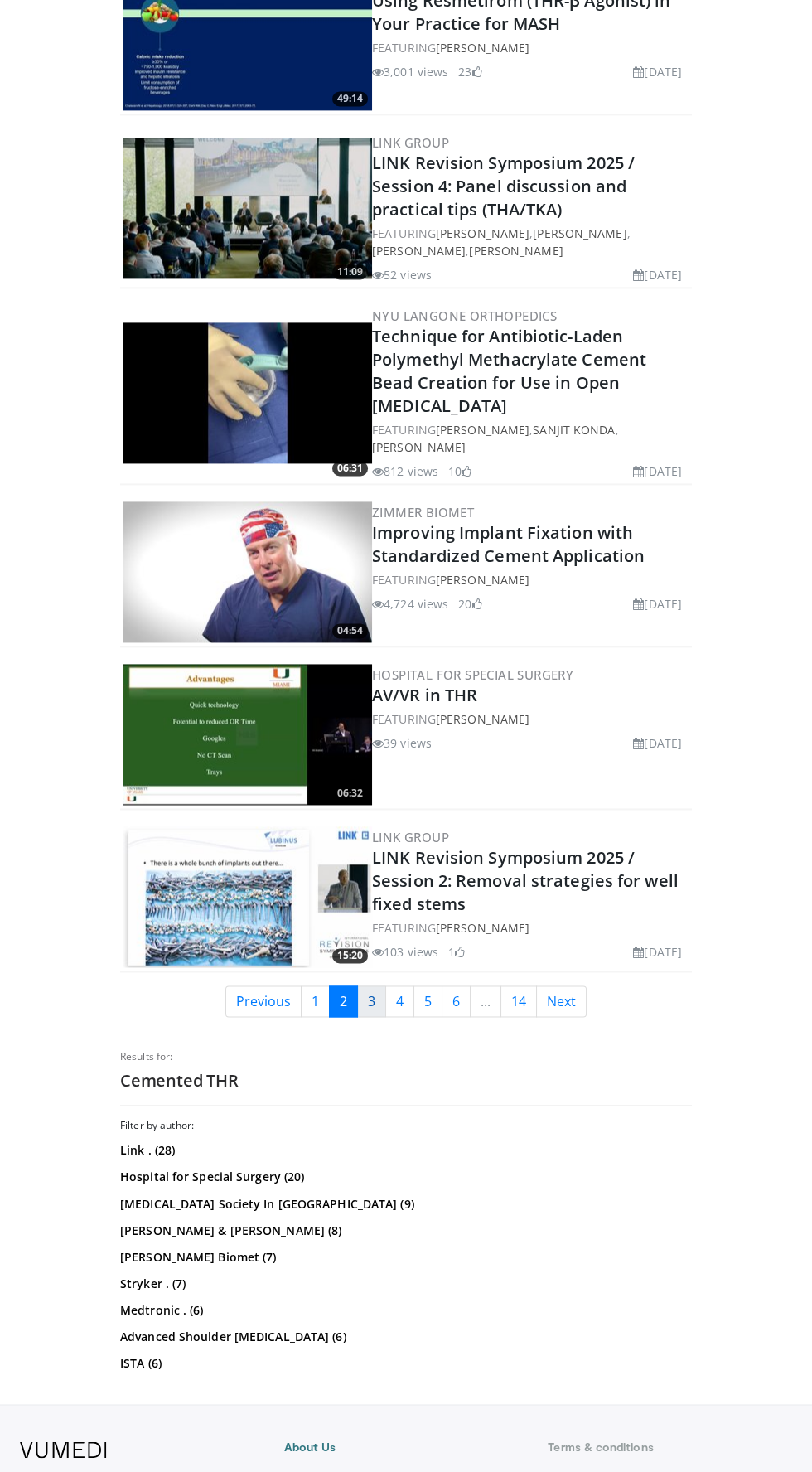
scroll to position [3453, 0]
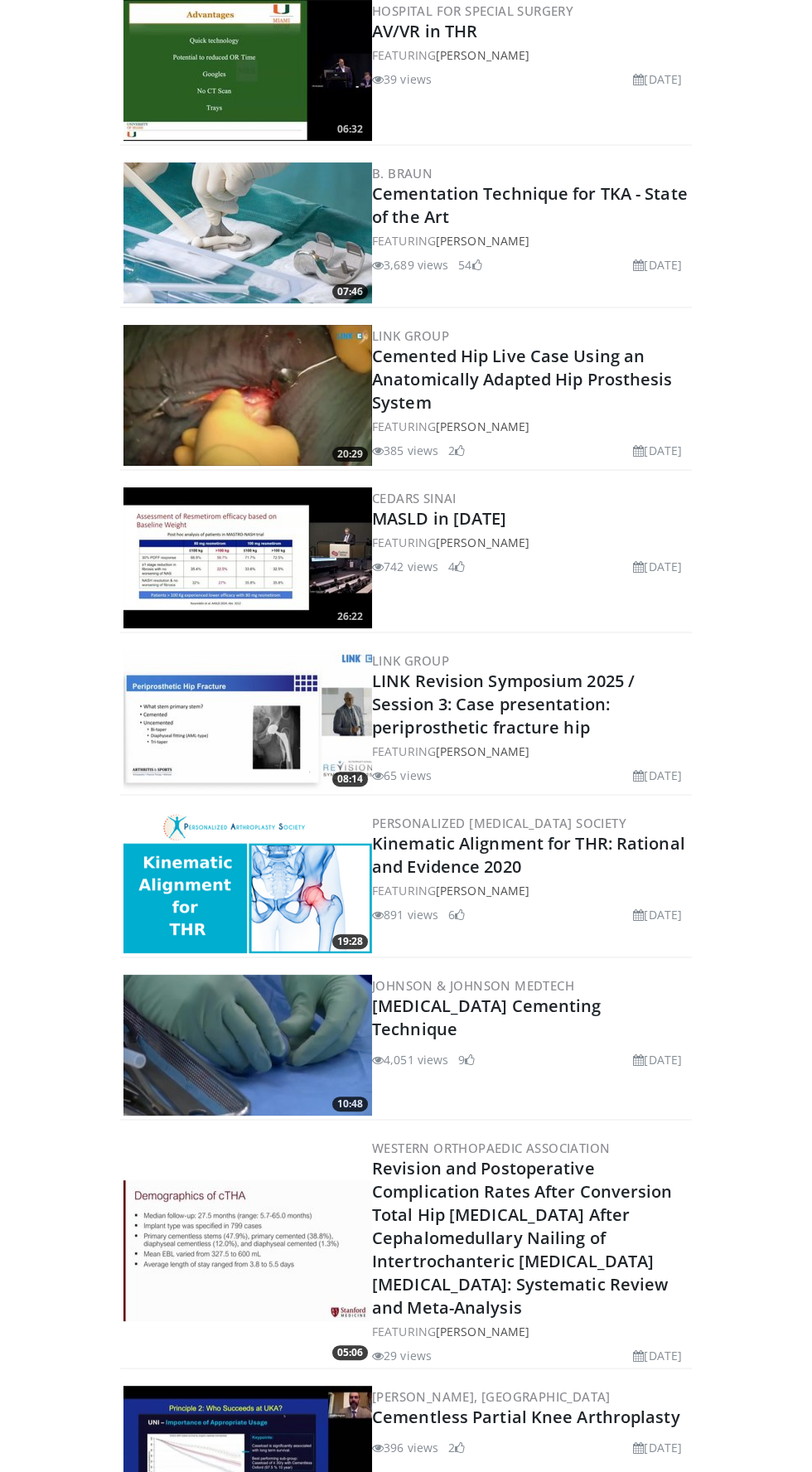
scroll to position [444, 0]
